Goal: Use online tool/utility: Utilize a website feature to perform a specific function

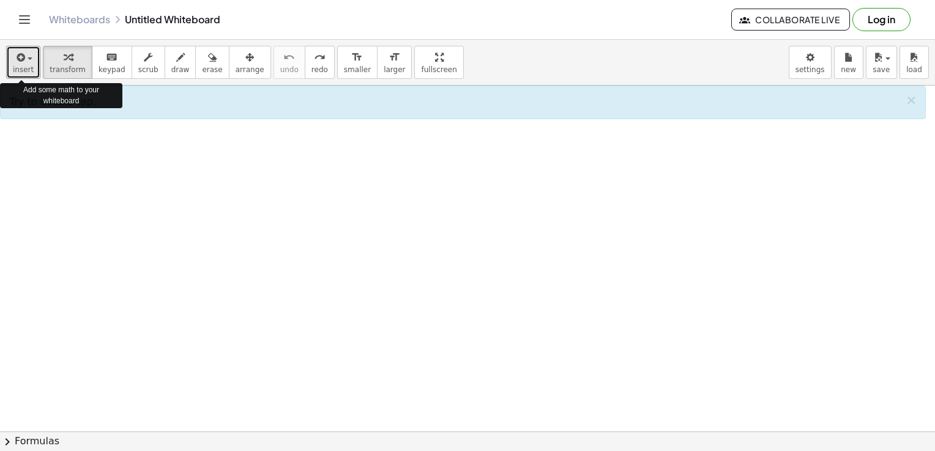
drag, startPoint x: 24, startPoint y: 68, endPoint x: 17, endPoint y: 143, distance: 75.6
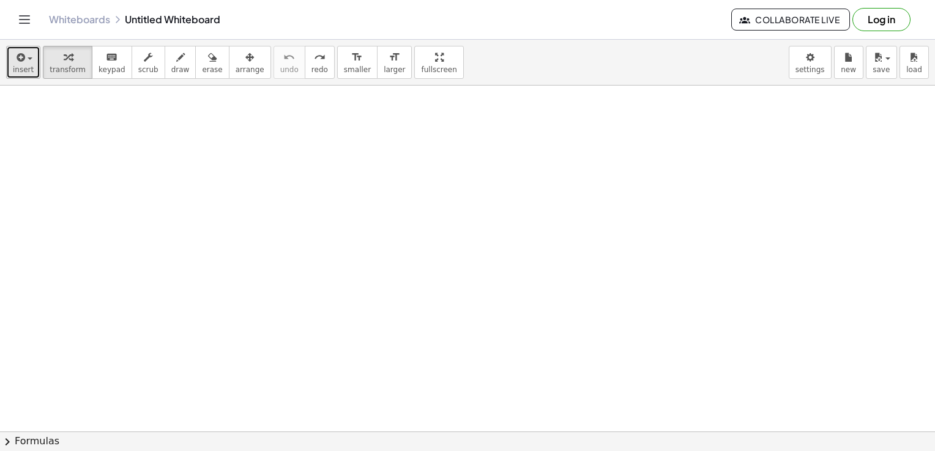
click at [21, 66] on span "insert" at bounding box center [23, 69] width 21 height 9
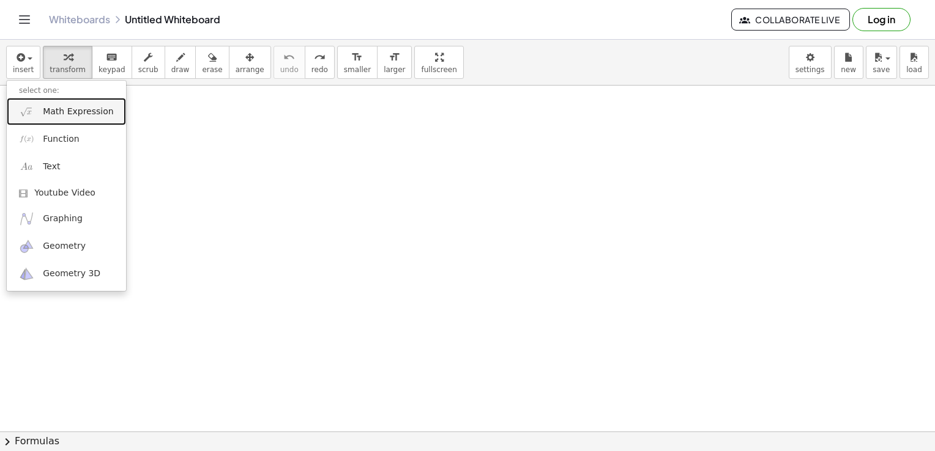
click at [91, 114] on span "Math Expression" at bounding box center [78, 112] width 70 height 12
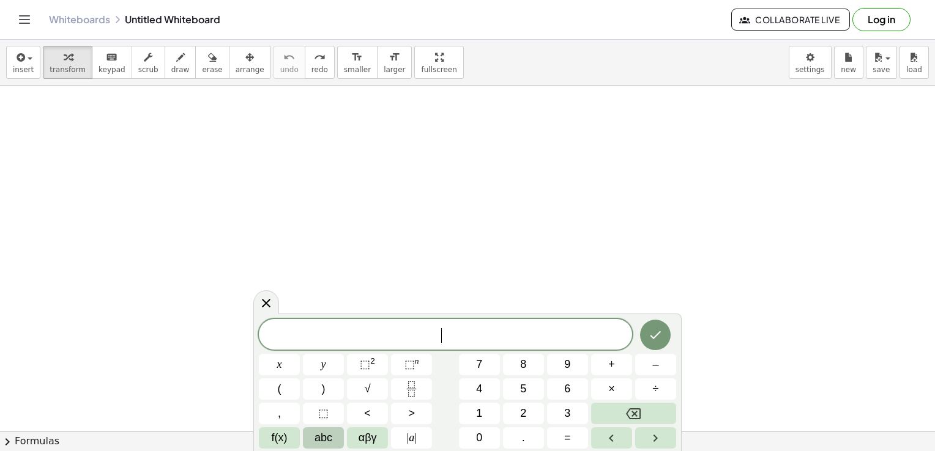
click at [322, 444] on span "abc" at bounding box center [323, 438] width 18 height 17
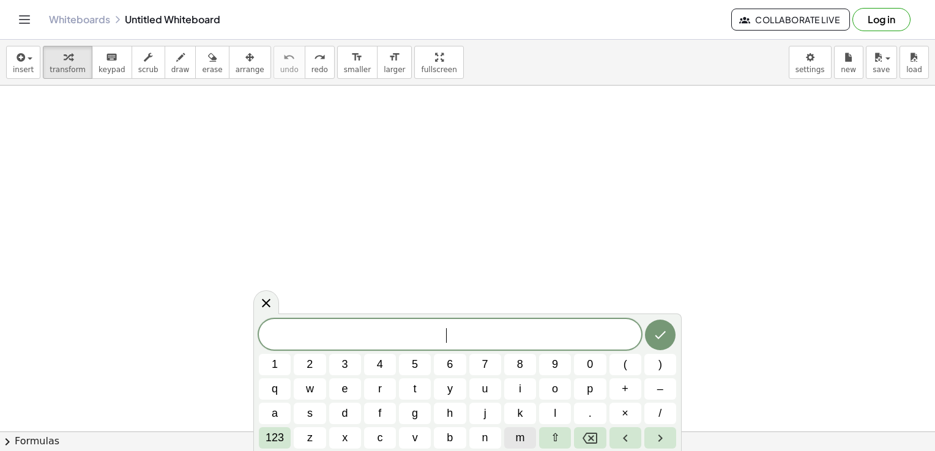
click at [524, 434] on span "m" at bounding box center [519, 438] width 9 height 17
click at [271, 440] on span "123" at bounding box center [274, 438] width 18 height 17
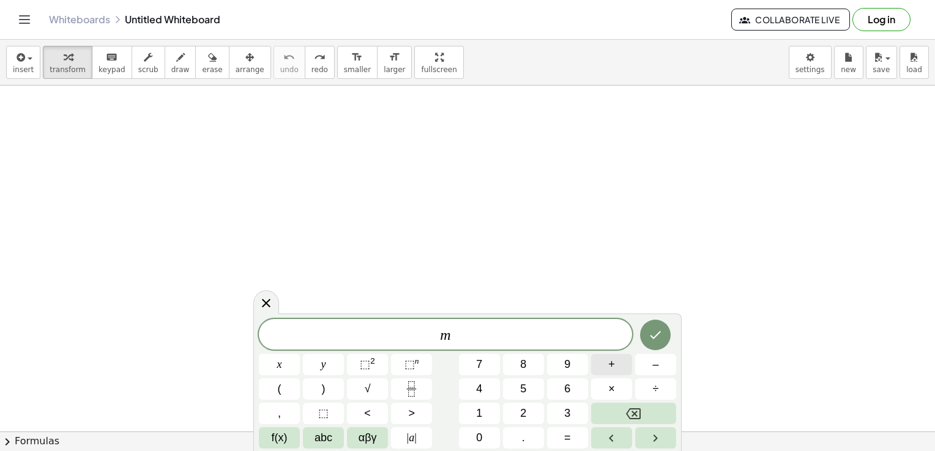
click at [613, 359] on span "+" at bounding box center [611, 365] width 7 height 17
click at [525, 412] on span "2" at bounding box center [523, 414] width 6 height 17
click at [413, 385] on icon "Fraction" at bounding box center [411, 389] width 15 height 15
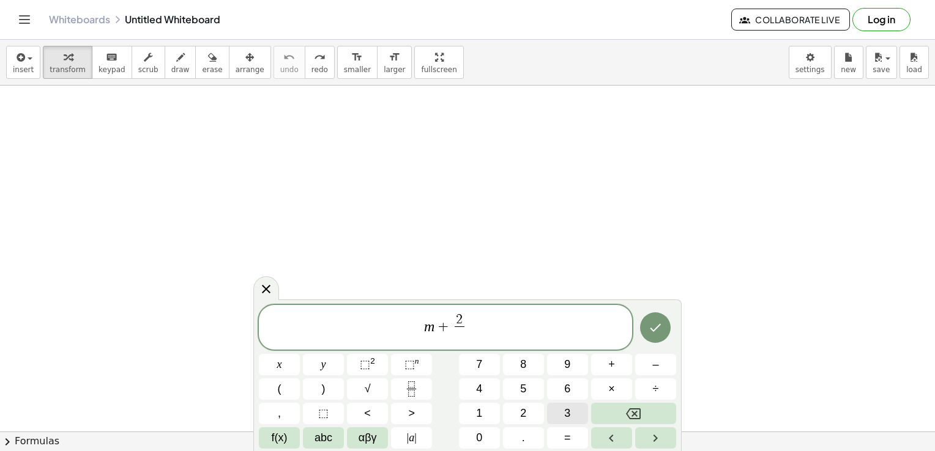
click at [560, 417] on button "3" at bounding box center [567, 413] width 41 height 21
click at [563, 442] on button "=" at bounding box center [567, 438] width 41 height 21
click at [610, 420] on button "Backspace" at bounding box center [633, 413] width 85 height 21
click at [646, 436] on button "Right arrow" at bounding box center [655, 438] width 41 height 21
click at [576, 434] on button "=" at bounding box center [567, 438] width 41 height 21
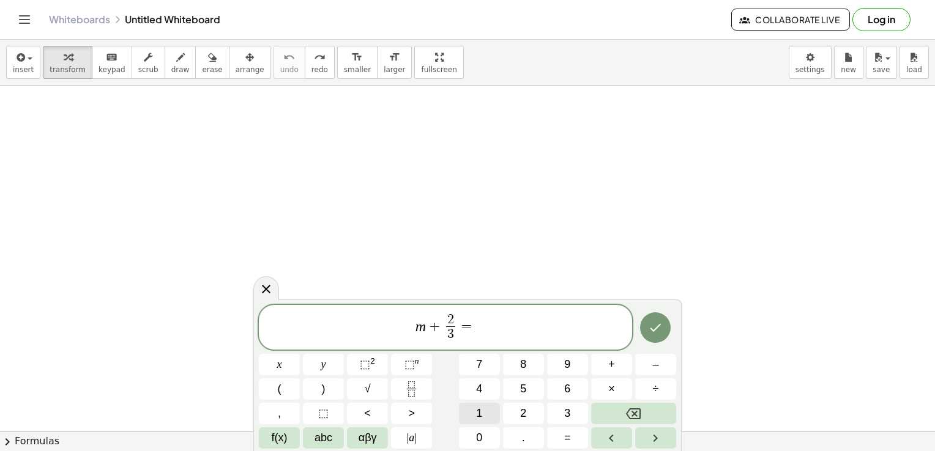
click at [476, 410] on span "1" at bounding box center [479, 414] width 6 height 17
click at [409, 385] on icon "Fraction" at bounding box center [411, 389] width 15 height 15
click at [519, 388] on button "5" at bounding box center [523, 389] width 41 height 21
click at [646, 319] on button "Done" at bounding box center [655, 328] width 31 height 31
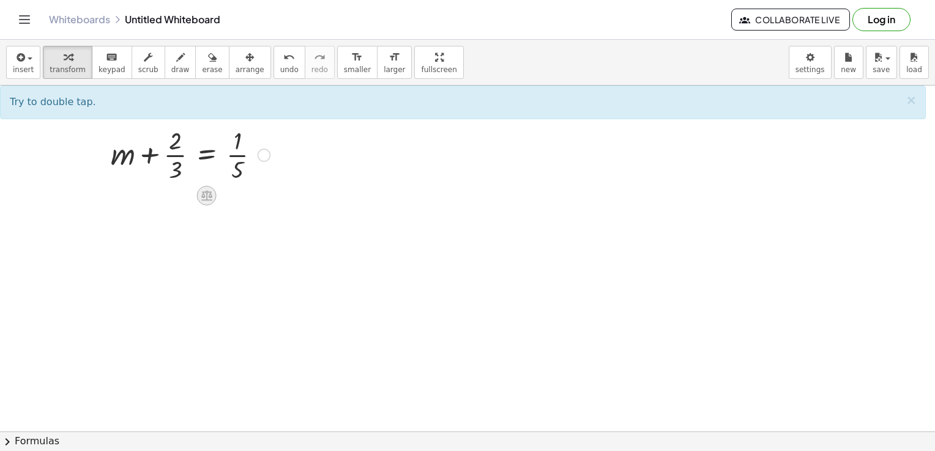
click at [205, 204] on div at bounding box center [207, 196] width 20 height 20
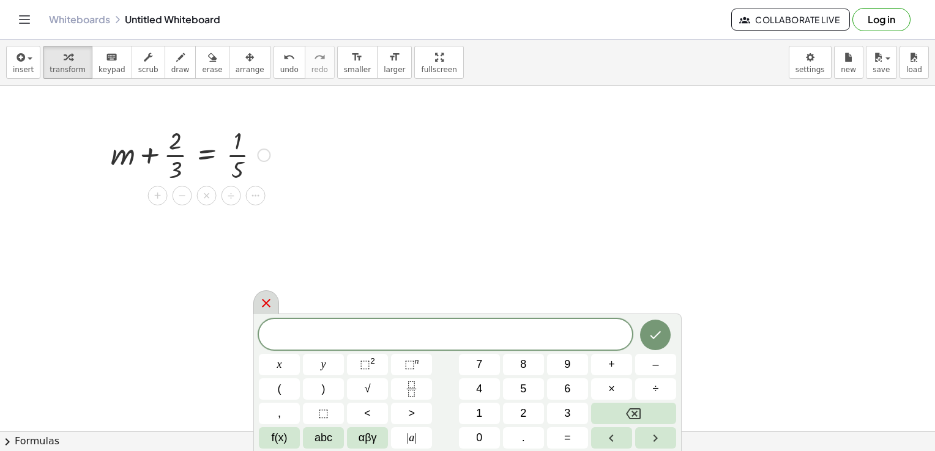
click at [272, 309] on icon at bounding box center [266, 303] width 15 height 15
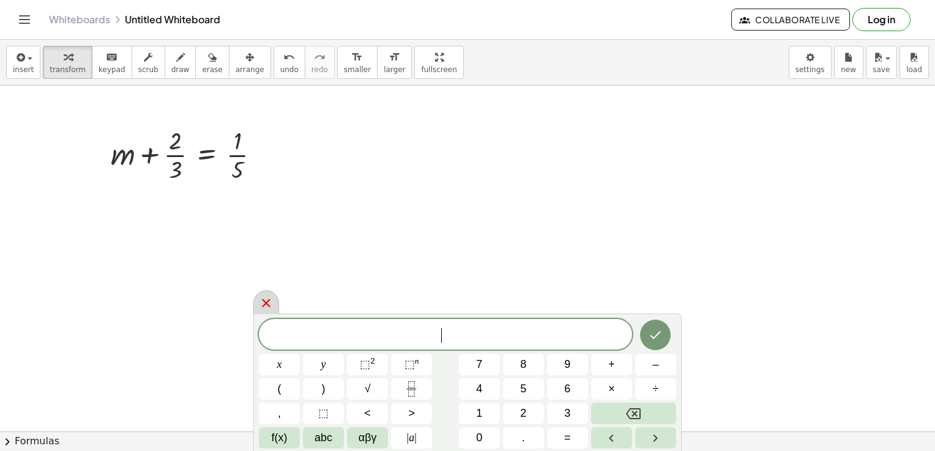
click at [261, 303] on icon at bounding box center [266, 303] width 15 height 15
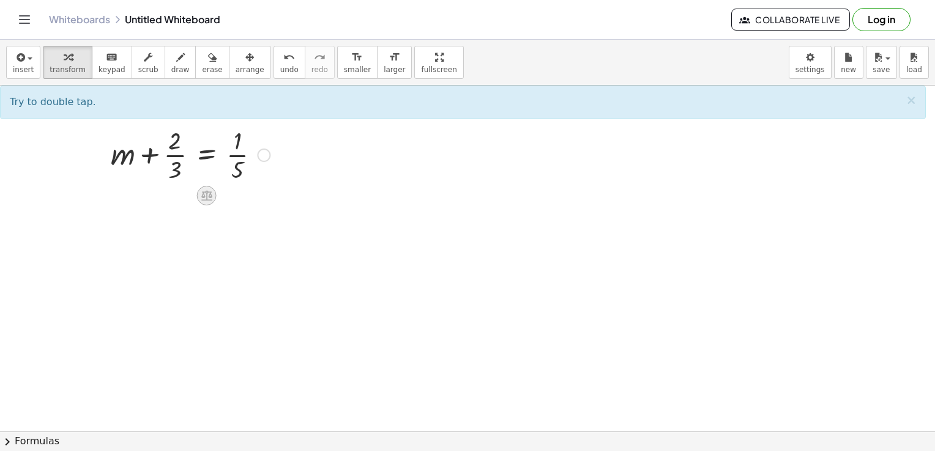
click at [210, 201] on icon at bounding box center [206, 196] width 11 height 10
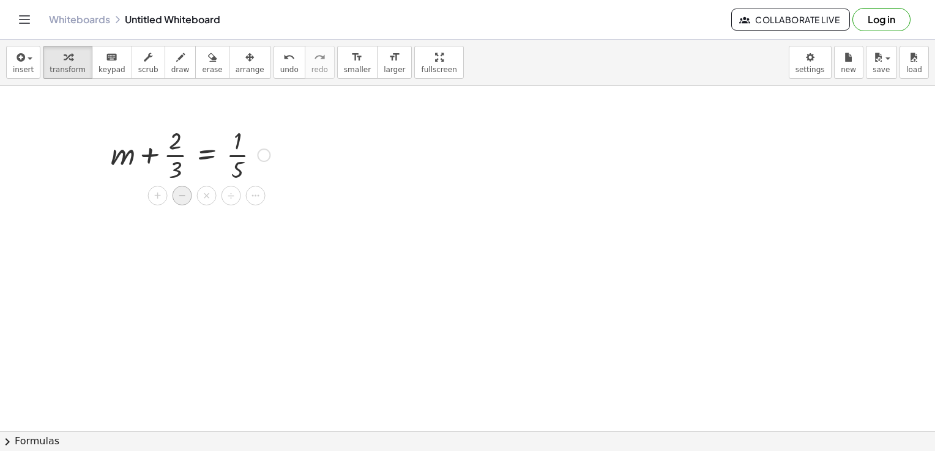
click at [185, 196] on span "−" at bounding box center [182, 196] width 7 height 18
